Goal: Task Accomplishment & Management: Complete application form

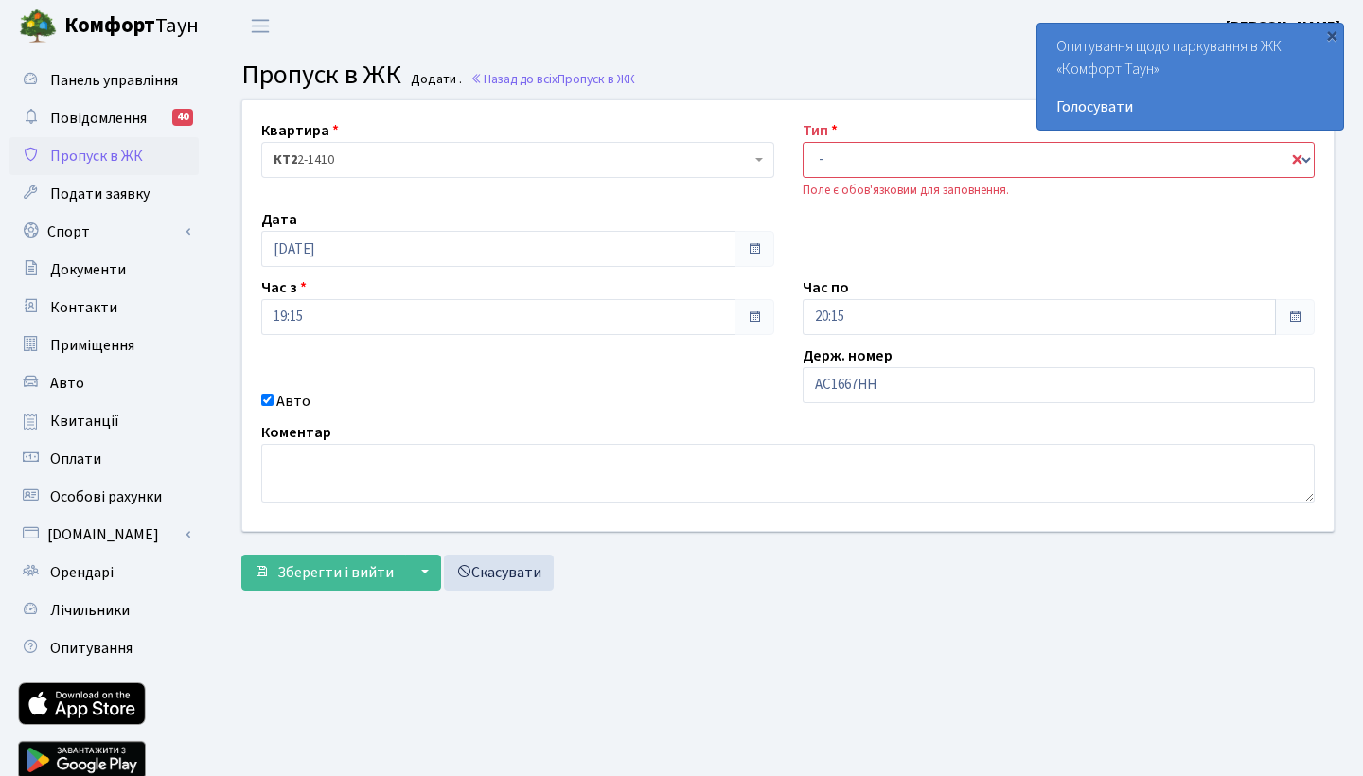
click at [129, 153] on span "Пропуск в ЖК" at bounding box center [96, 156] width 93 height 21
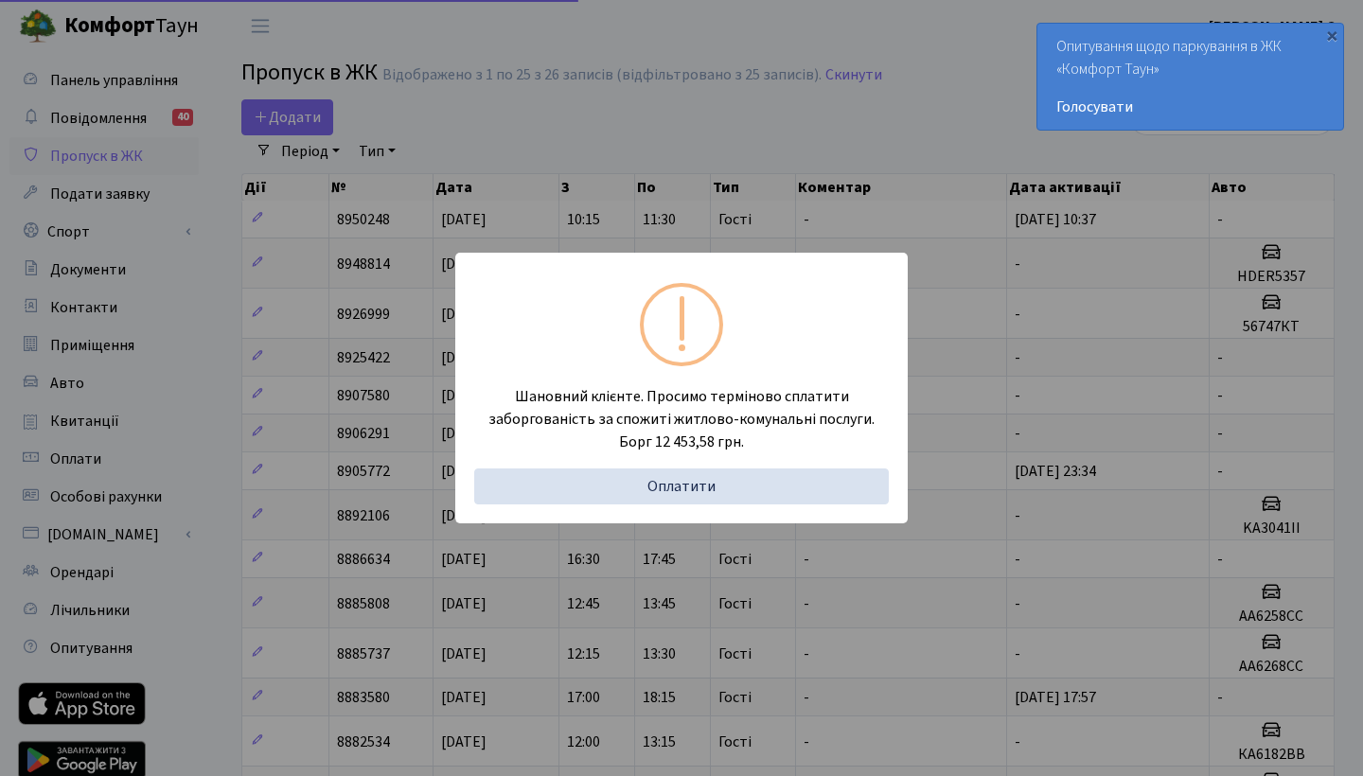
select select "25"
click at [436, 159] on div "Шановний клієнте. Просимо терміново сплатити заборгованість за спожиті житлово-…" at bounding box center [681, 388] width 1363 height 776
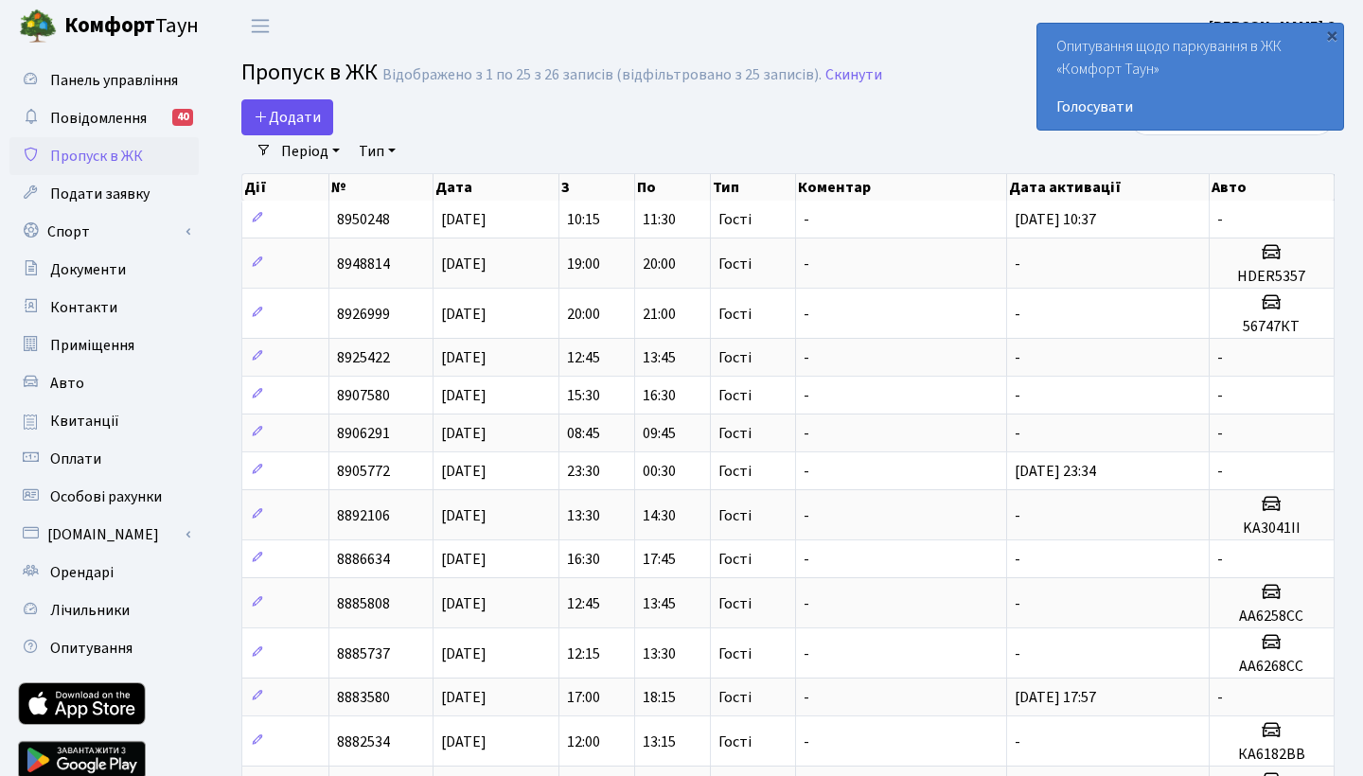
click at [291, 126] on span "Додати" at bounding box center [287, 117] width 67 height 21
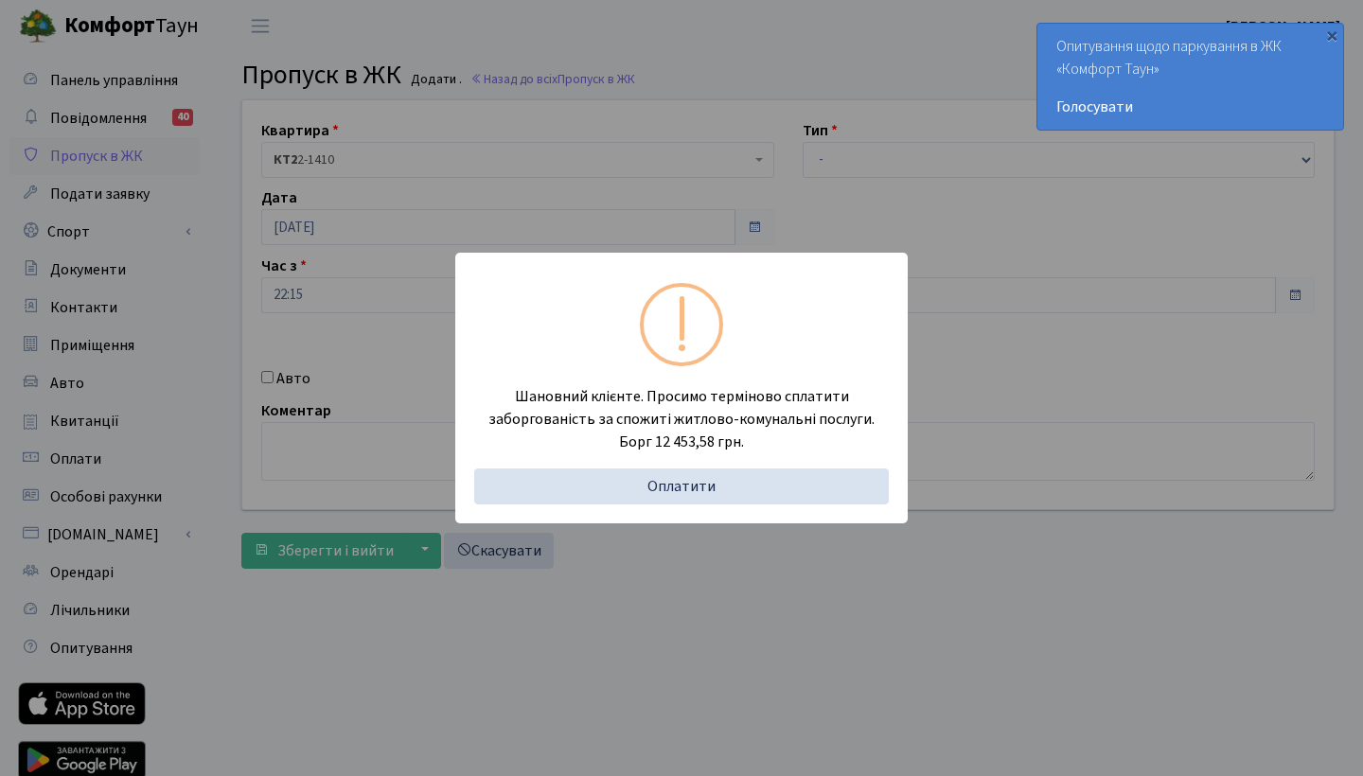
click at [746, 220] on div "Шановний клієнте. Просимо терміново сплатити заборгованість за спожиті житлово-…" at bounding box center [681, 388] width 1363 height 776
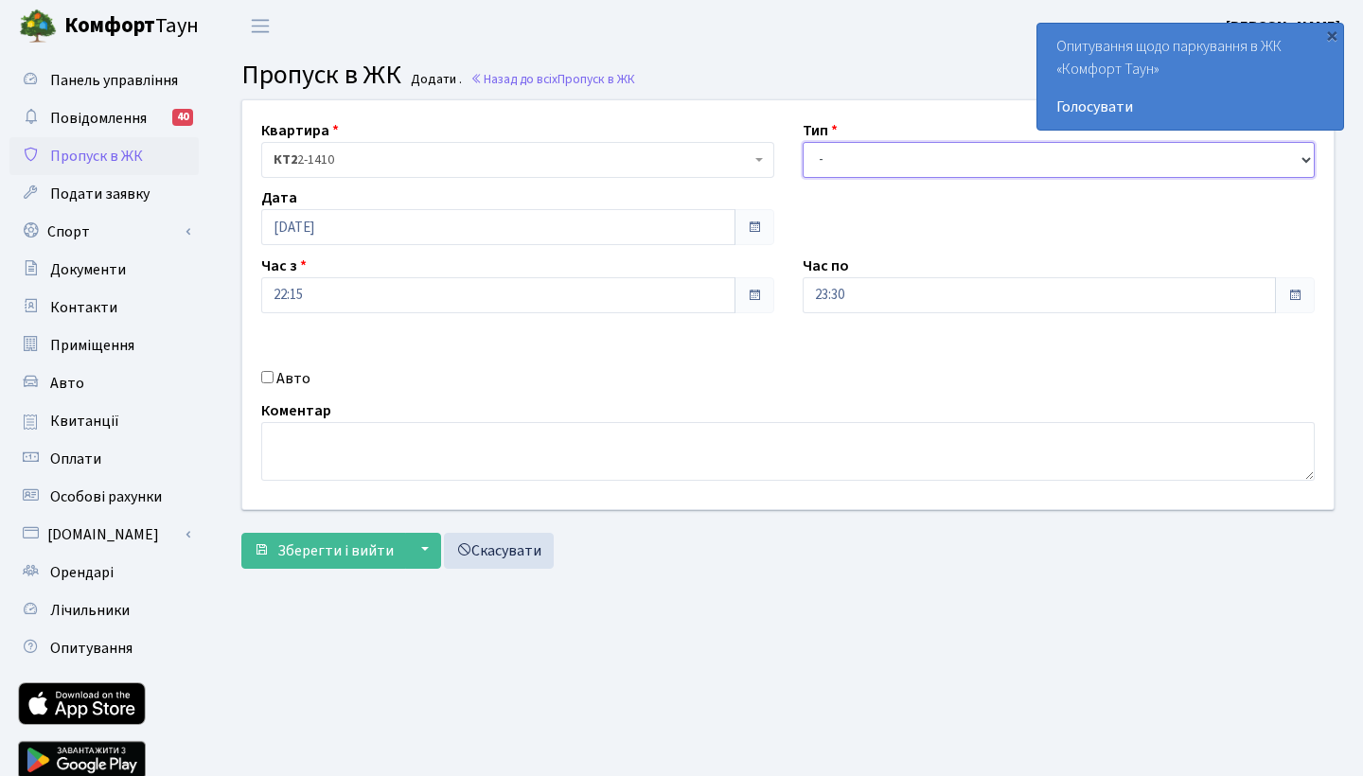
select select "1"
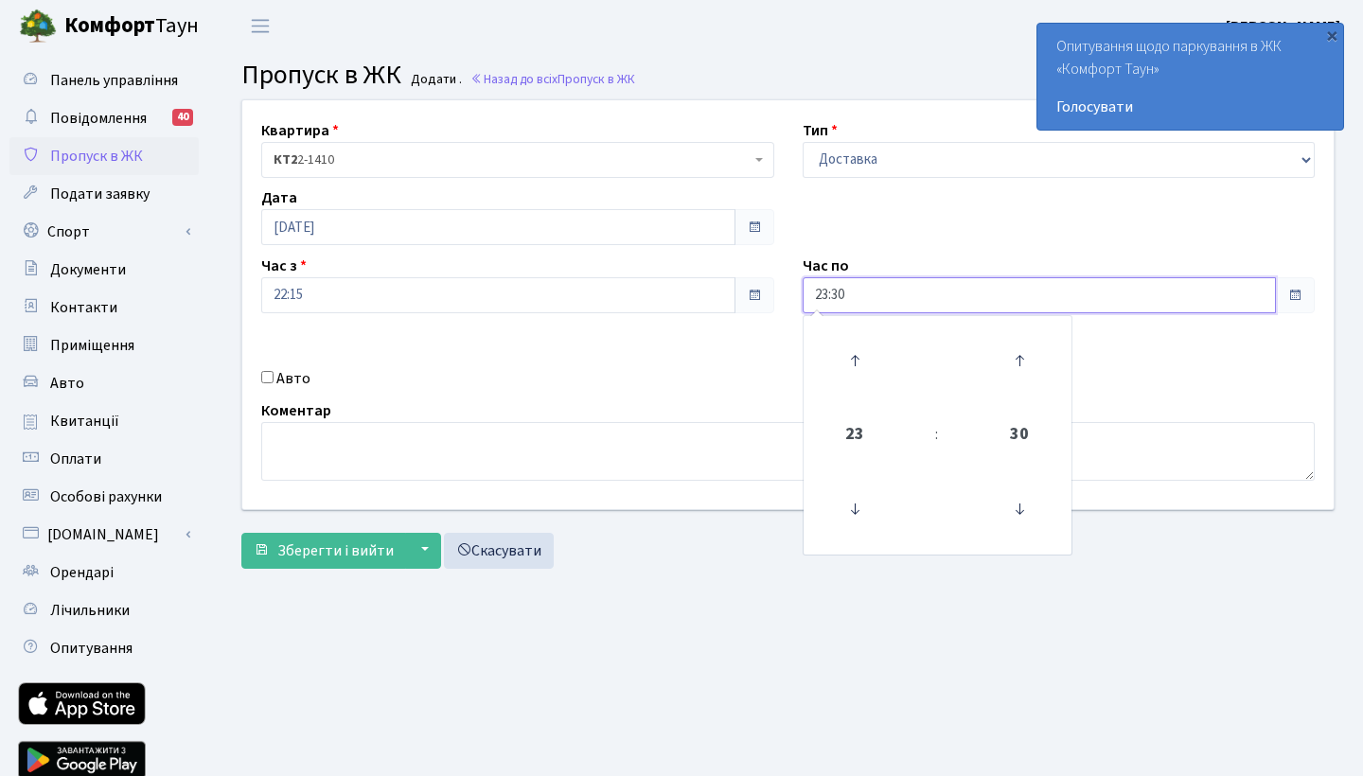
click at [844, 303] on input "23:30" at bounding box center [1040, 295] width 474 height 36
click at [1023, 341] on icon at bounding box center [1019, 360] width 51 height 51
click at [1037, 503] on icon at bounding box center [1019, 509] width 51 height 51
click at [1009, 351] on icon at bounding box center [1019, 360] width 51 height 51
type input "23:45"
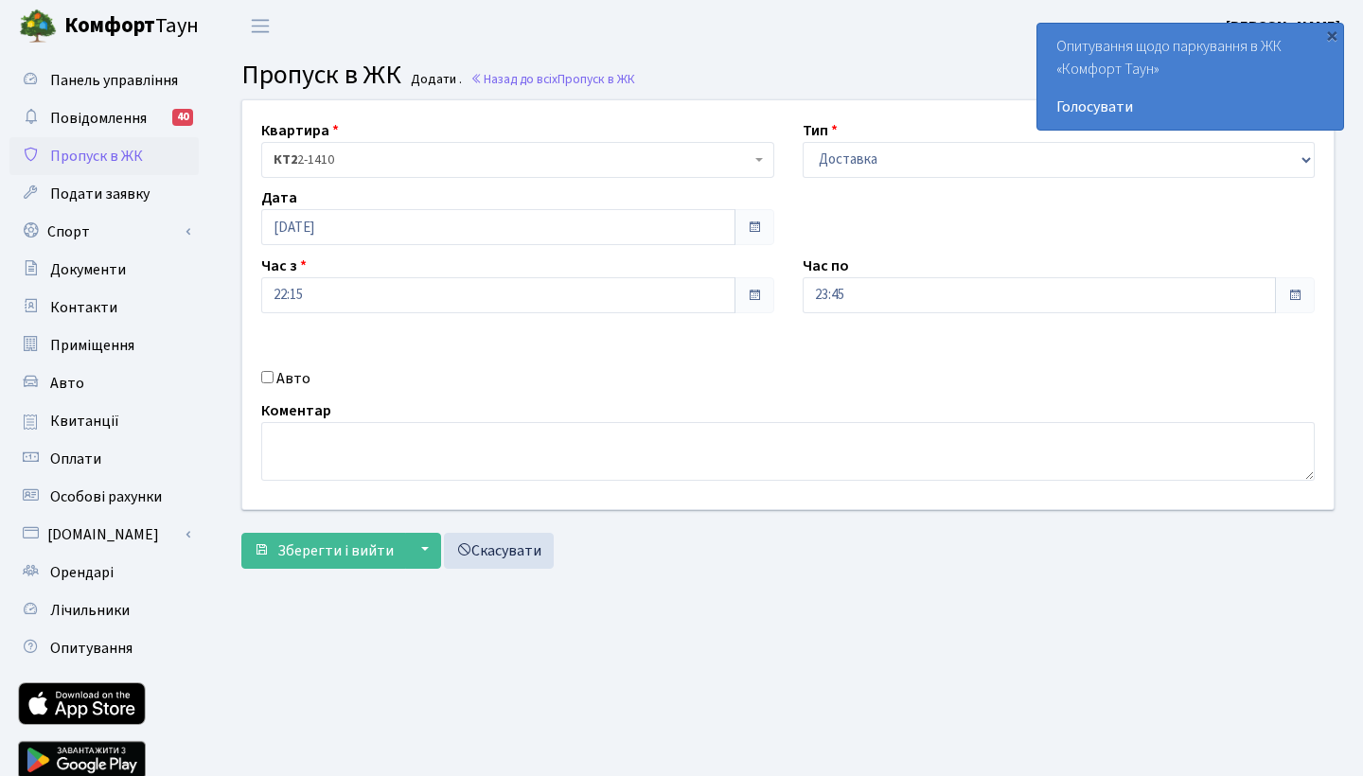
click at [376, 324] on div "Квартира <b>КТ2</b>&nbsp;&nbsp;&nbsp;2-1410 КТ2 2-1410 Тип - Доставка Таксі Гос…" at bounding box center [788, 304] width 1120 height 409
click at [329, 546] on span "Зберегти і вийти" at bounding box center [335, 551] width 116 height 21
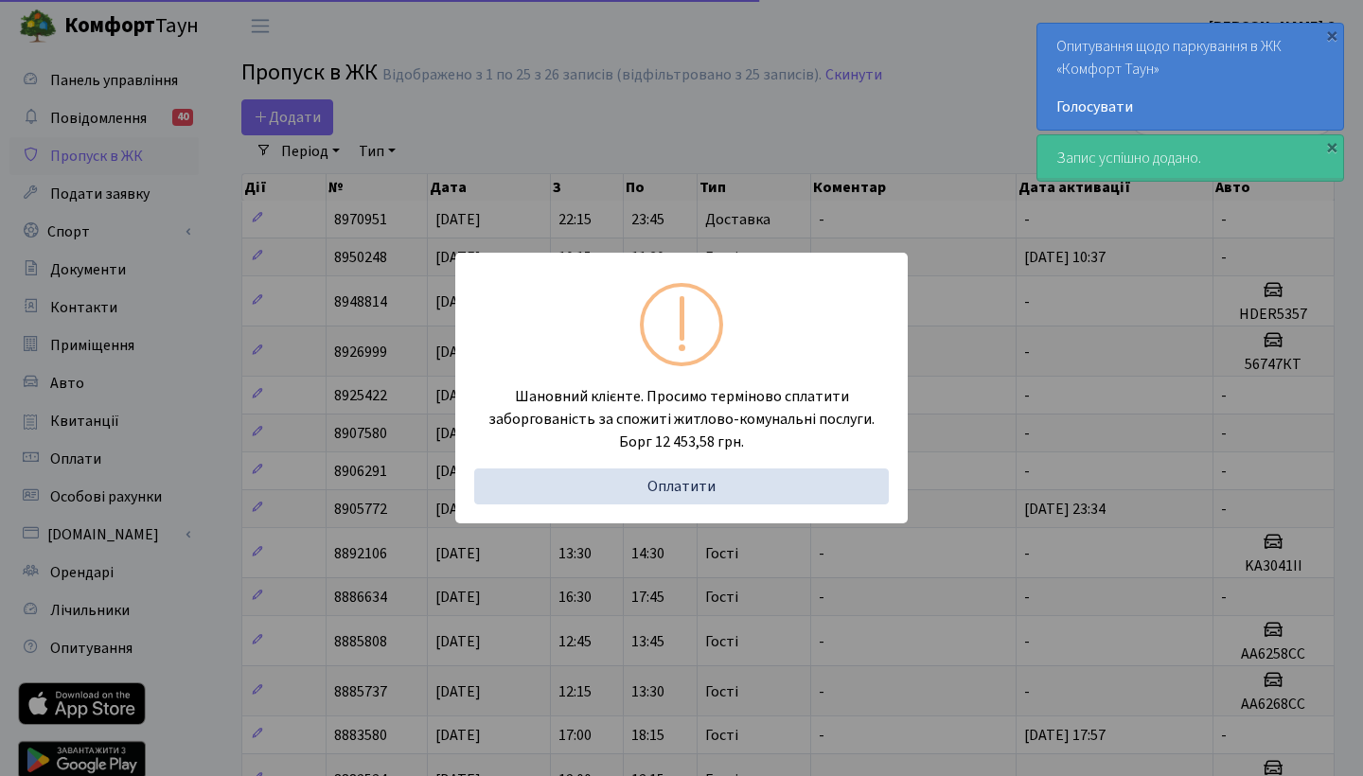
select select "25"
click at [560, 98] on div "Шановний клієнте. Просимо терміново сплатити заборгованість за спожиті житлово-…" at bounding box center [681, 388] width 1363 height 776
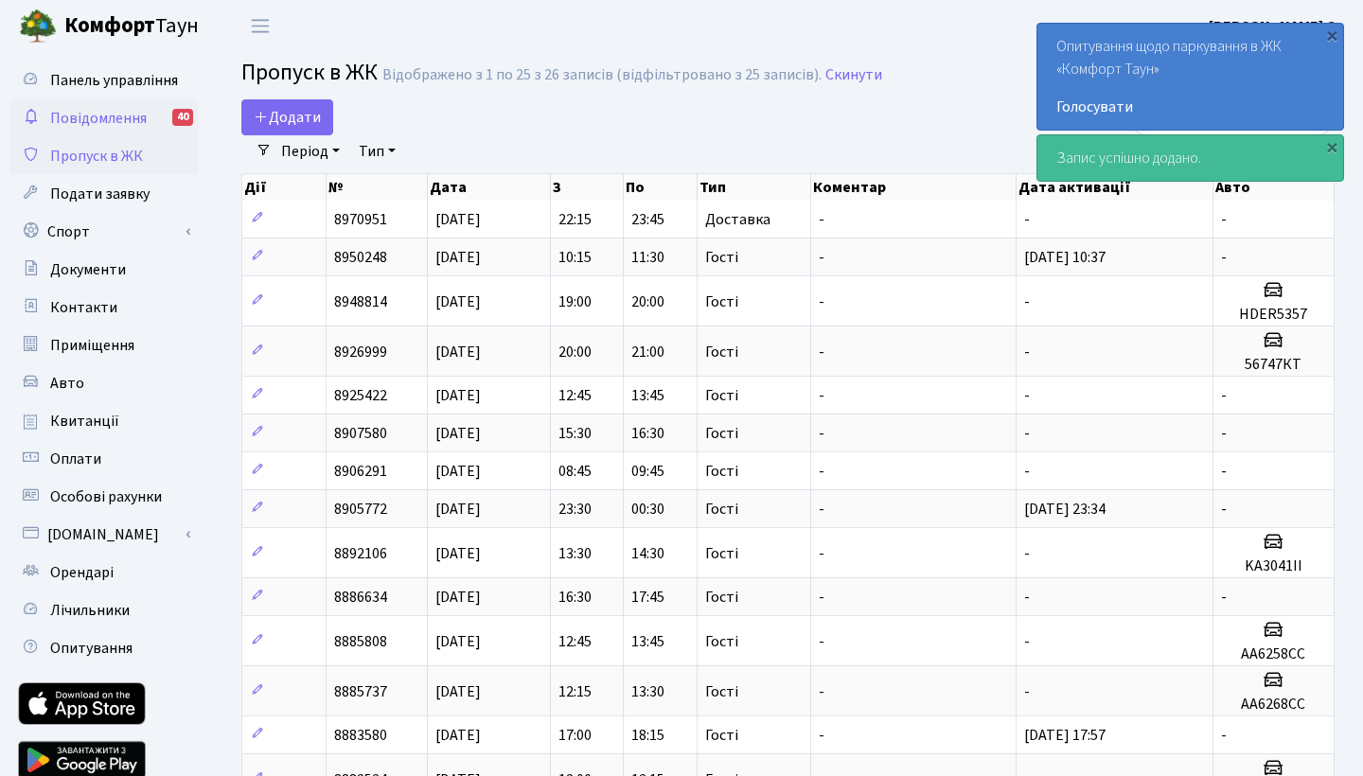
click at [160, 109] on link "Повідомлення 40" at bounding box center [103, 118] width 189 height 38
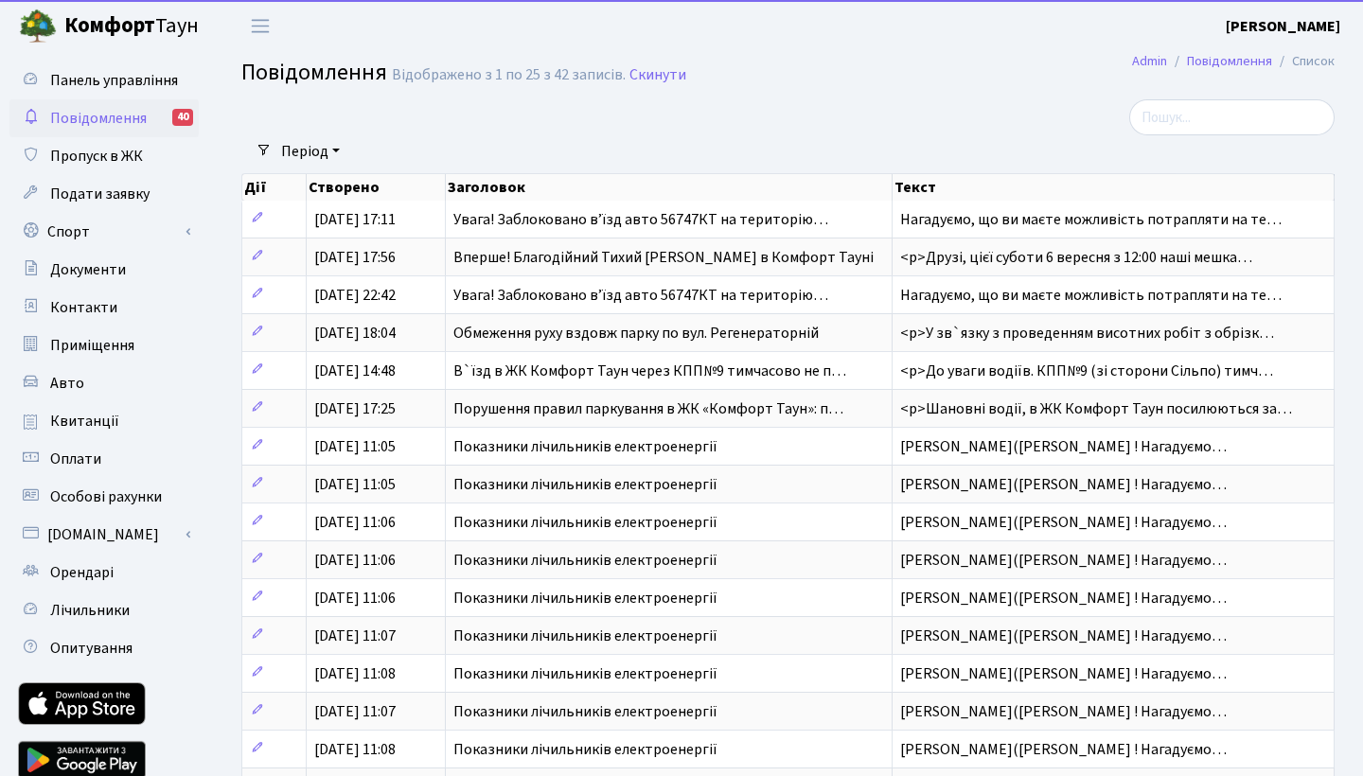
select select "25"
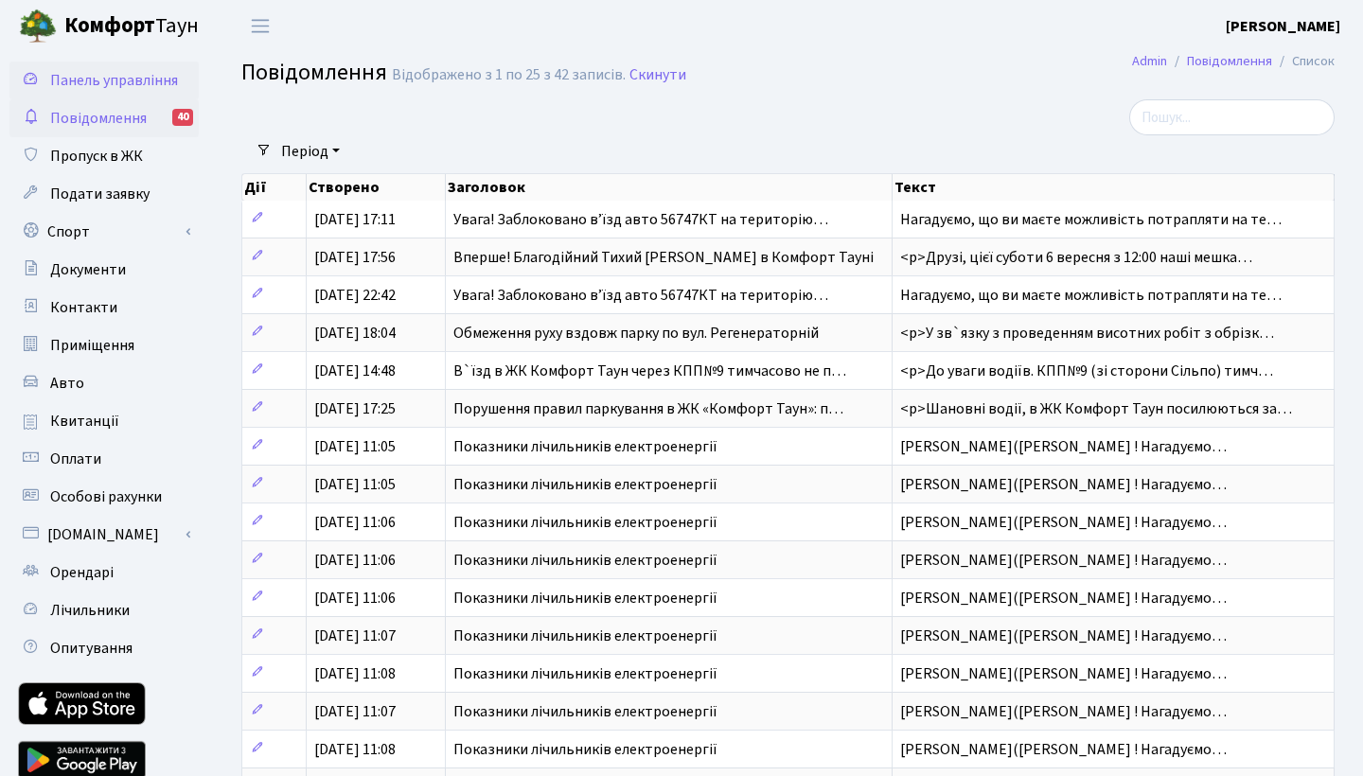
click at [117, 77] on span "Панель управління" at bounding box center [114, 80] width 128 height 21
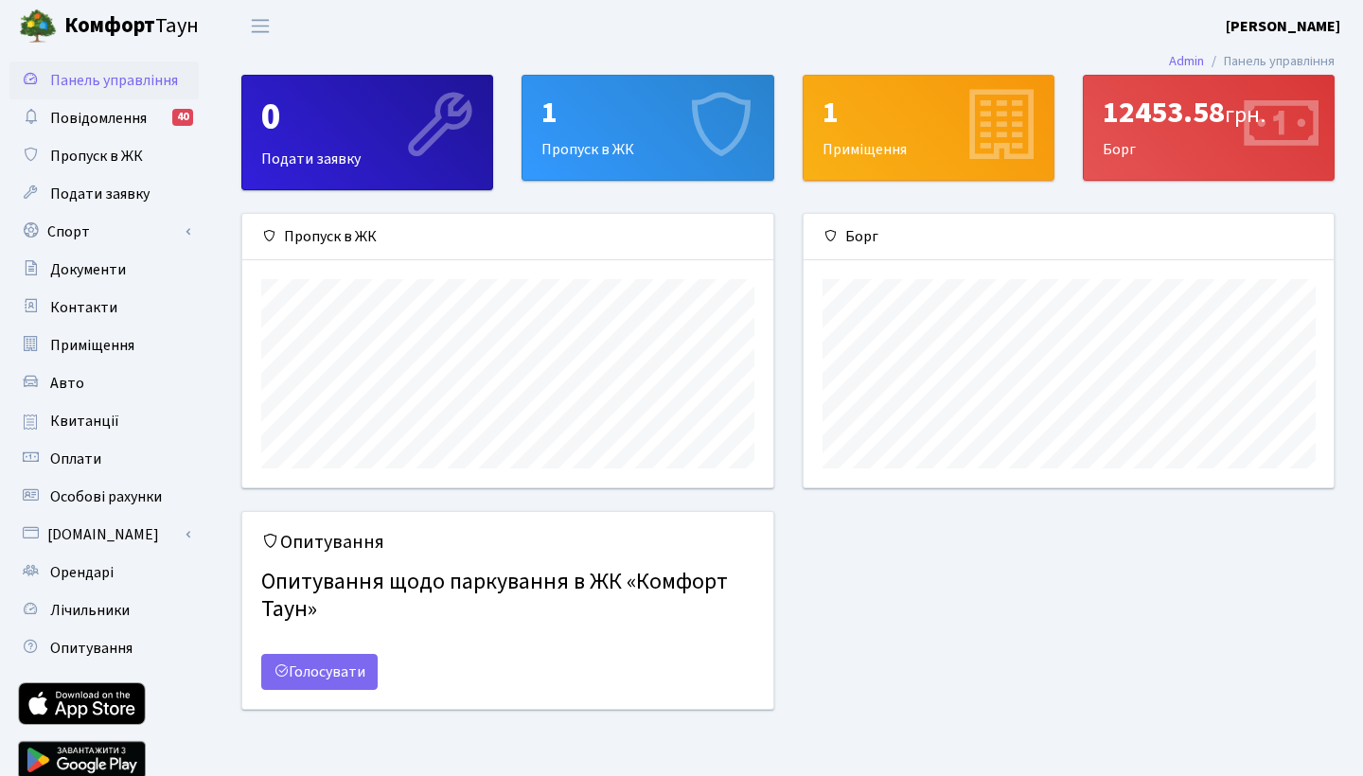
click at [531, 649] on div "Опитування Опитування щодо паркування в ЖК «Комфорт Таун» Голосувати" at bounding box center [507, 610] width 531 height 197
click at [335, 675] on link "Голосувати" at bounding box center [319, 672] width 116 height 36
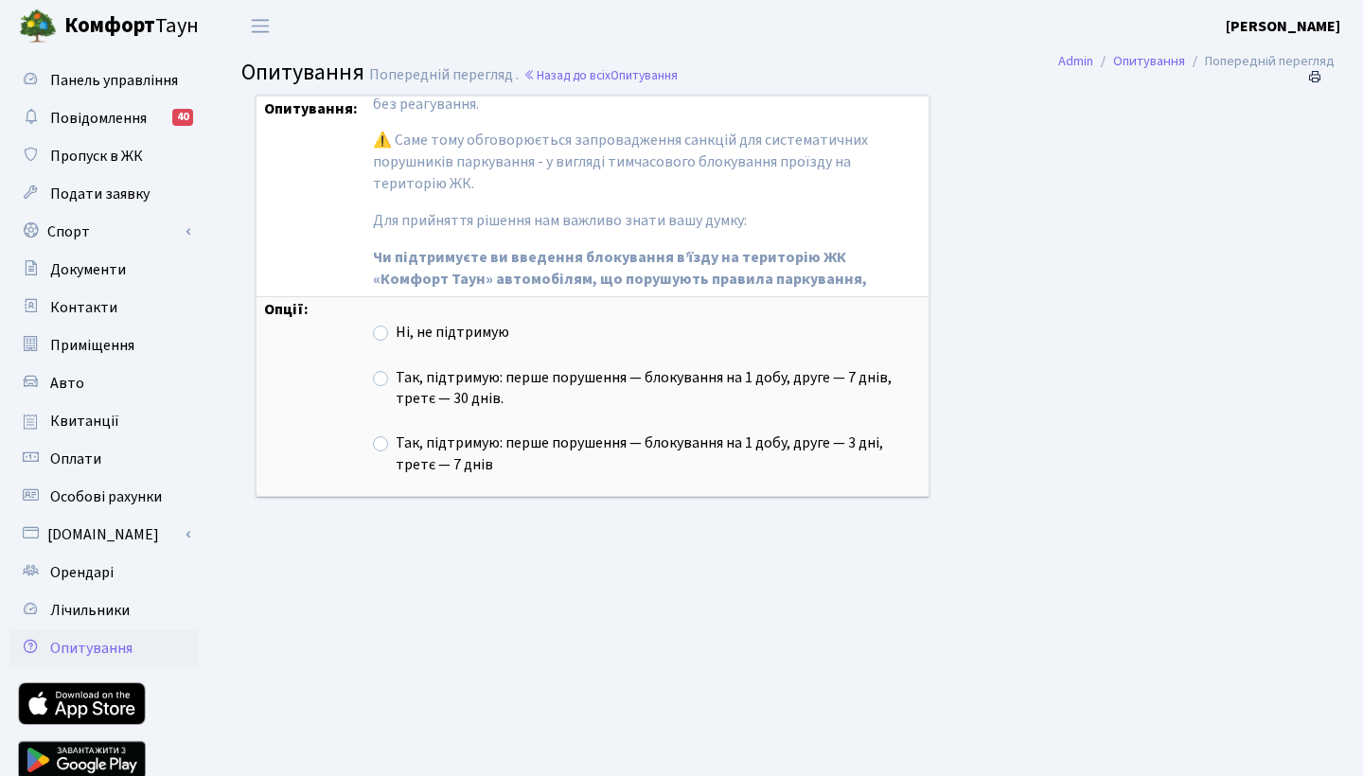
scroll to position [27, 0]
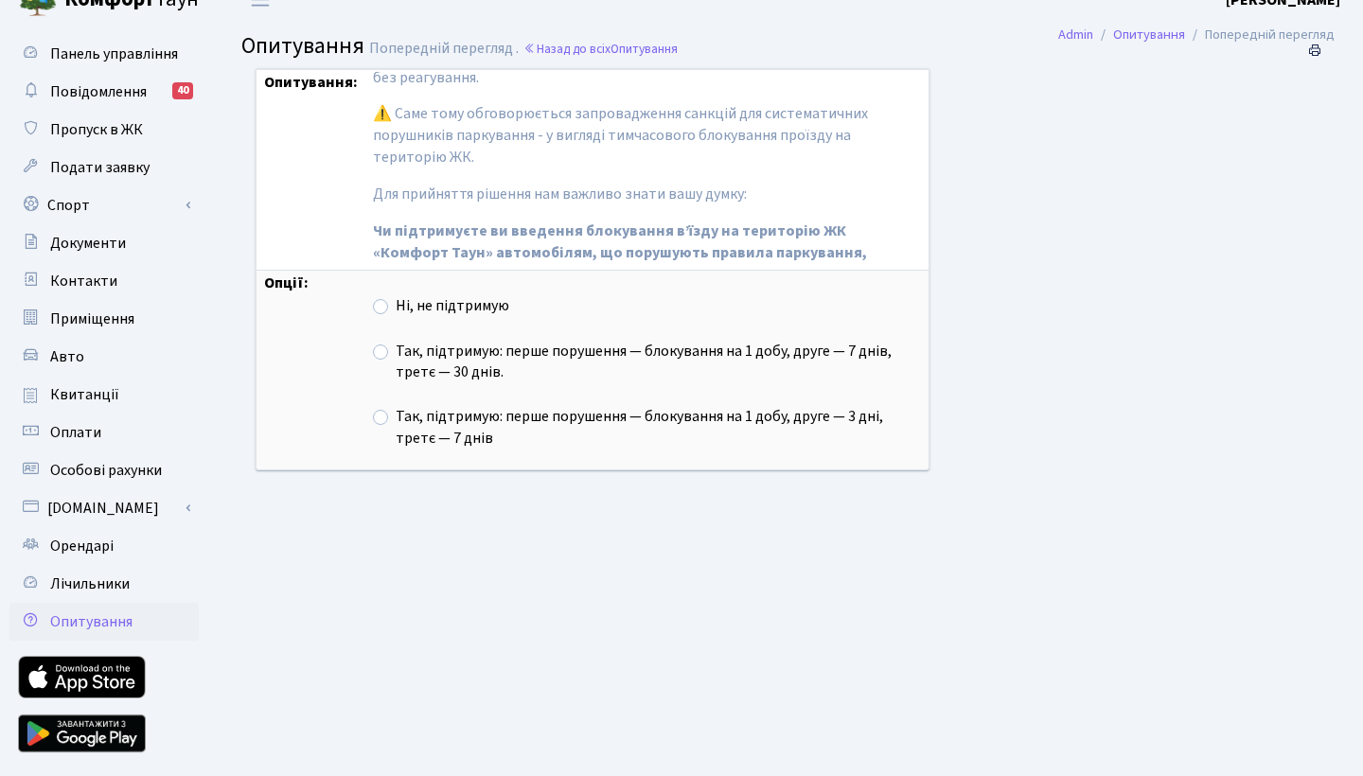
click at [396, 304] on label "Ні, не підтримую" at bounding box center [453, 306] width 114 height 22
click at [396, 304] on input "Ні, не підтримую" at bounding box center [402, 301] width 12 height 12
radio input "true"
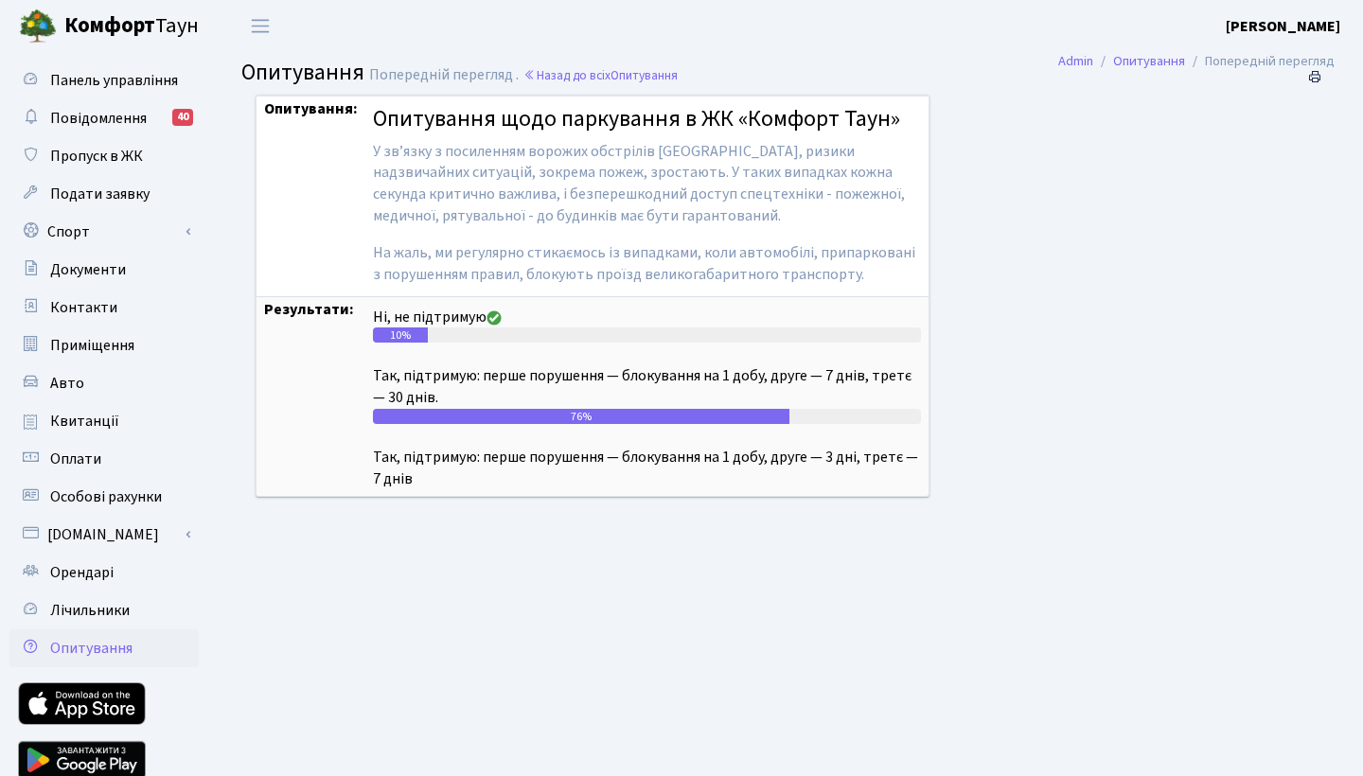
scroll to position [27, 0]
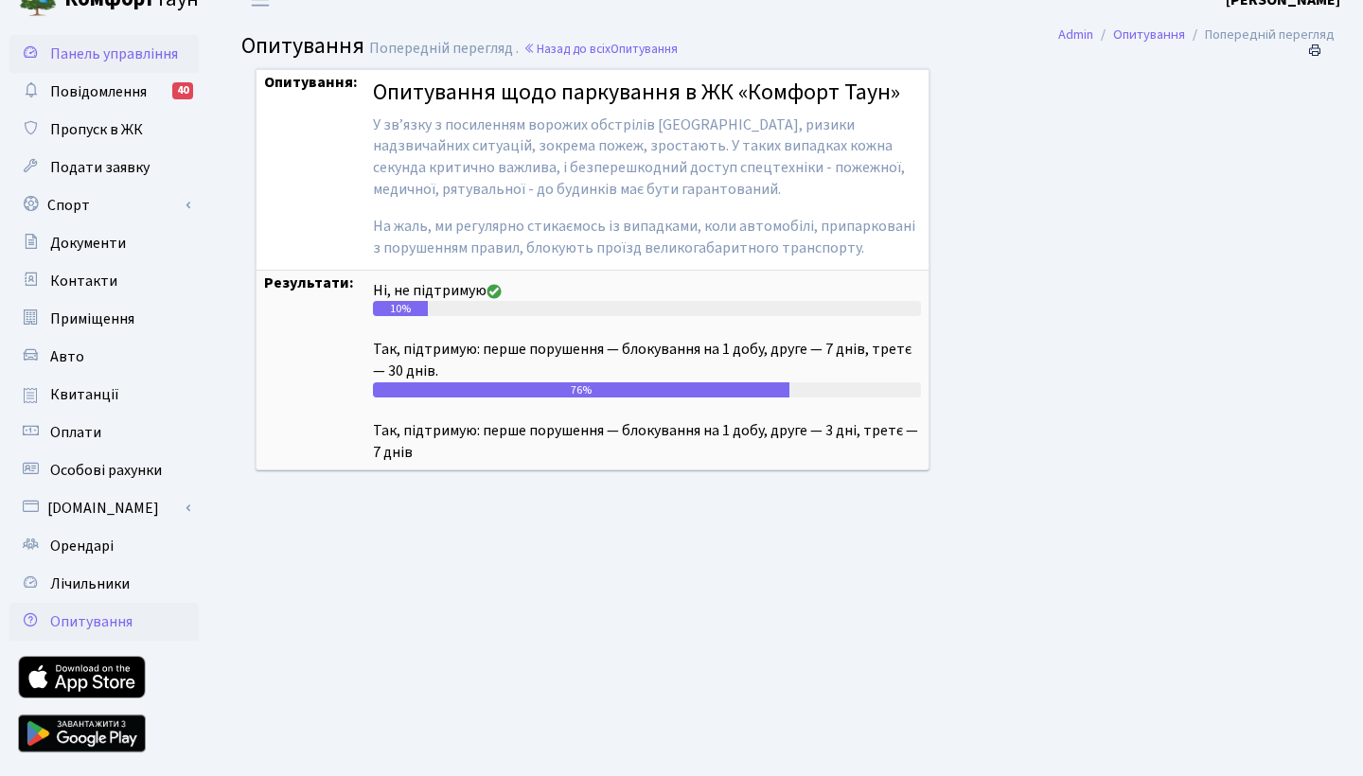
click at [92, 58] on span "Панель управління" at bounding box center [114, 54] width 128 height 21
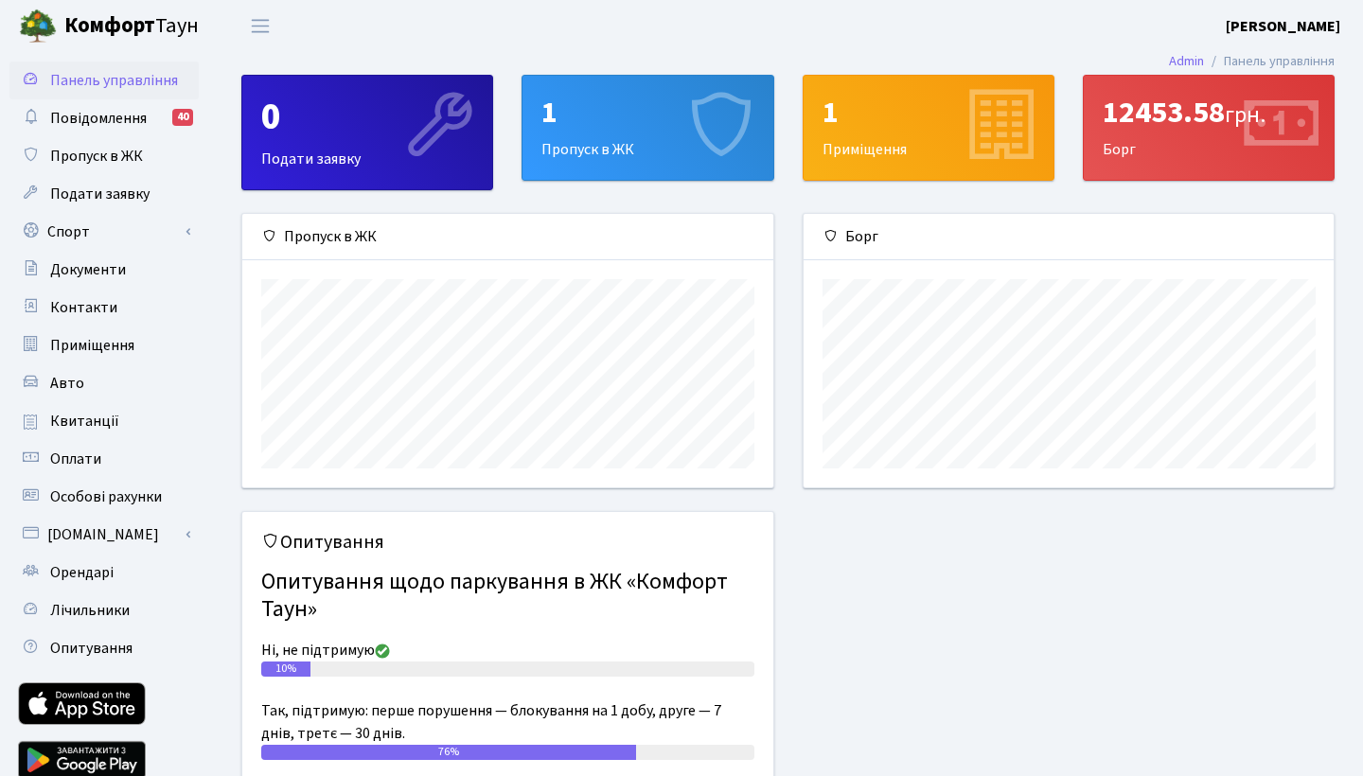
click at [142, 16] on b "Комфорт" at bounding box center [109, 25] width 91 height 30
